Goal: Task Accomplishment & Management: Manage account settings

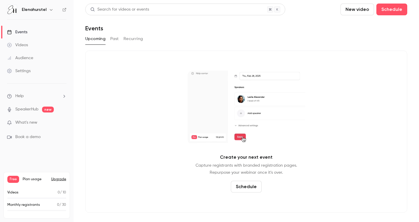
click at [248, 185] on button "Schedule" at bounding box center [246, 187] width 31 height 12
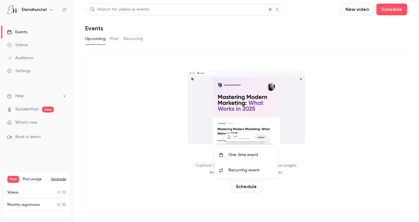
click at [248, 155] on div "One time event" at bounding box center [251, 155] width 45 height 6
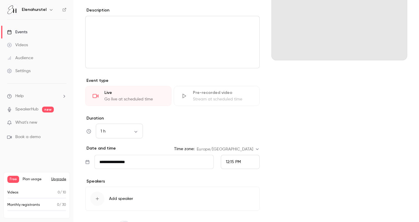
scroll to position [112, 0]
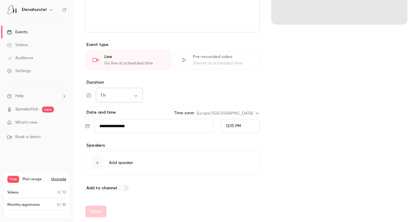
click at [135, 94] on body "**********" at bounding box center [209, 111] width 419 height 222
click at [112, 122] on li "3 h" at bounding box center [119, 122] width 47 height 15
type input "***"
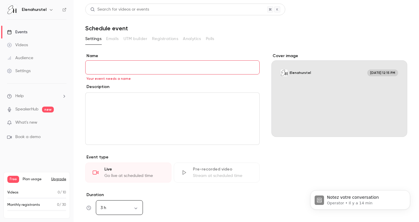
scroll to position [0, 0]
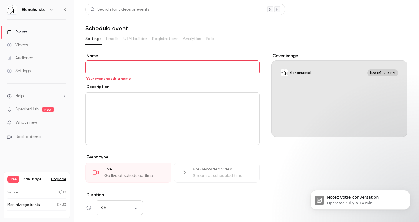
click at [28, 30] on link "Events" at bounding box center [37, 32] width 74 height 13
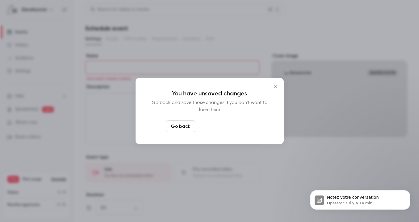
click at [233, 124] on button "Leave page anyway" at bounding box center [226, 126] width 56 height 12
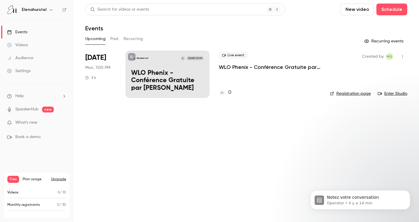
click at [241, 73] on div "Live event WLO Phenix - Conférence Gratuite par [PERSON_NAME] 0" at bounding box center [270, 74] width 102 height 47
click at [247, 66] on p "WLO Phenix - Conférence Gratuite par [PERSON_NAME]" at bounding box center [270, 67] width 102 height 7
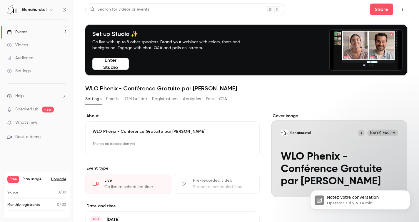
scroll to position [5, 0]
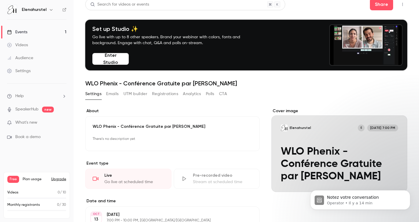
click at [34, 34] on link "Events 1" at bounding box center [37, 32] width 74 height 13
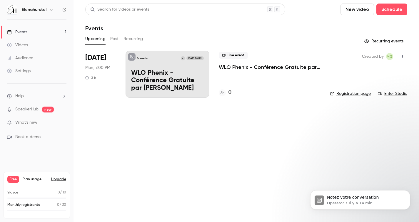
click at [48, 13] on div "Elenahurstel" at bounding box center [40, 9] width 36 height 7
click at [52, 8] on button "button" at bounding box center [51, 9] width 7 height 7
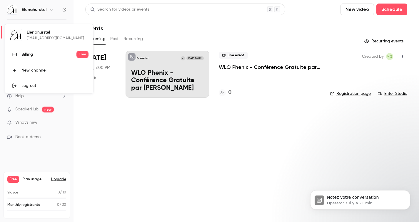
click at [112, 124] on div at bounding box center [209, 111] width 419 height 222
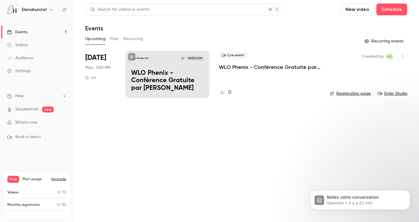
click at [36, 70] on link "Settings" at bounding box center [37, 70] width 74 height 13
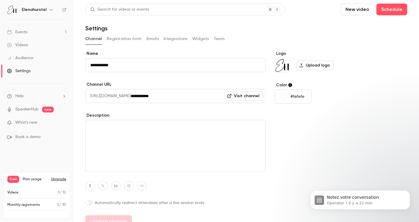
scroll to position [9, 0]
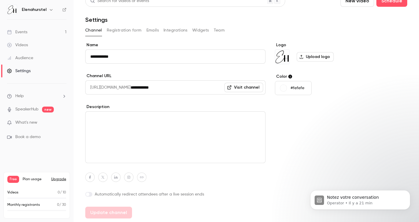
click at [178, 30] on button "Integrations" at bounding box center [176, 30] width 24 height 9
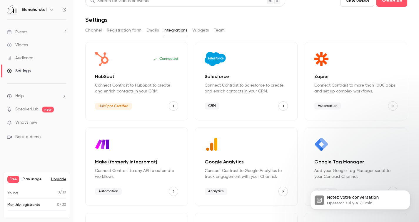
click at [152, 83] on p "Connect Contrast to HubSpot to create and enrich contacts in your CRM." at bounding box center [136, 88] width 83 height 12
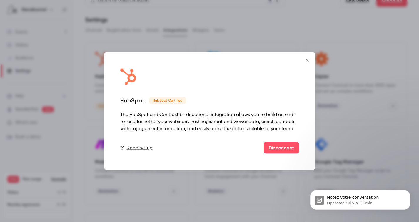
click at [142, 146] on link "Read setup" at bounding box center [136, 147] width 32 height 7
click at [308, 58] on icon "Close" at bounding box center [307, 60] width 7 height 5
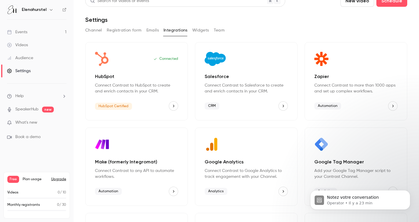
click at [33, 29] on link "Events 1" at bounding box center [37, 32] width 74 height 13
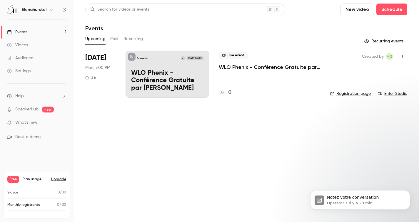
click at [160, 81] on p "WLO Phenix - Conférence Gratuite par [PERSON_NAME]" at bounding box center [167, 80] width 73 height 23
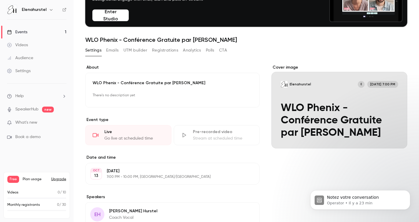
scroll to position [49, 0]
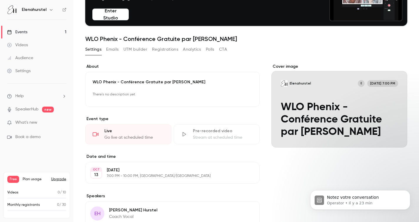
click at [210, 51] on button "Polls" at bounding box center [210, 49] width 9 height 9
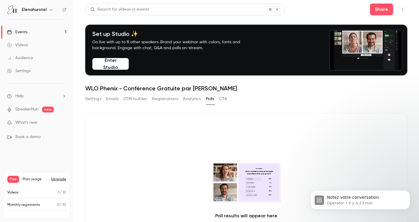
click at [137, 99] on button "UTM builder" at bounding box center [136, 98] width 24 height 9
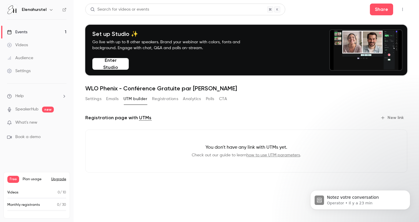
click at [91, 96] on button "Settings" at bounding box center [93, 98] width 16 height 9
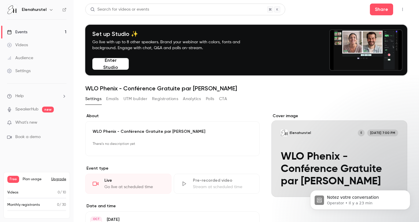
click at [113, 98] on button "Emails" at bounding box center [112, 98] width 12 height 9
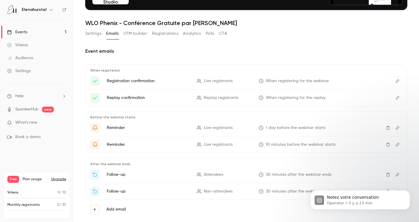
scroll to position [77, 0]
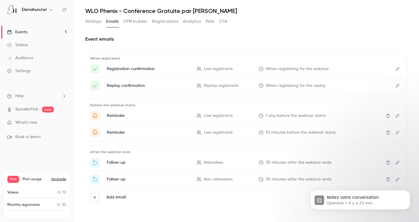
click at [169, 23] on button "Registrations" at bounding box center [165, 21] width 26 height 9
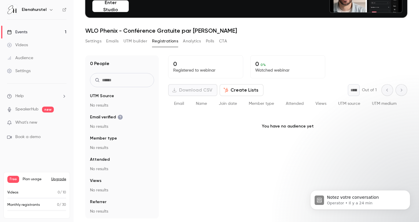
click at [197, 40] on button "Analytics" at bounding box center [192, 40] width 18 height 9
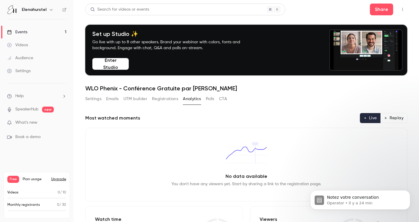
click at [210, 101] on button "Polls" at bounding box center [210, 98] width 9 height 9
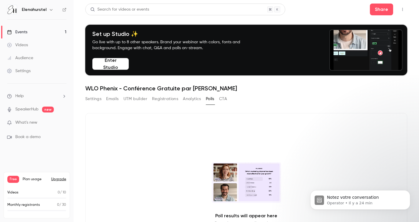
click at [223, 98] on button "CTA" at bounding box center [223, 98] width 8 height 9
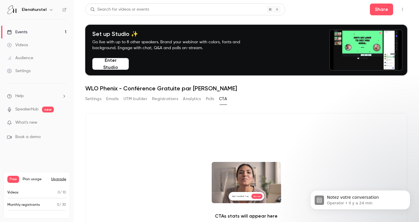
click at [123, 68] on button "Enter Studio" at bounding box center [110, 64] width 36 height 12
